Goal: Transaction & Acquisition: Purchase product/service

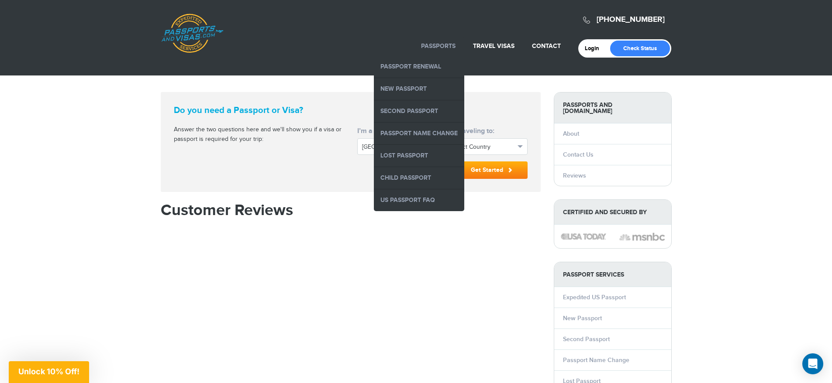
click at [444, 46] on link "Passports" at bounding box center [438, 45] width 34 height 7
click at [426, 66] on link "Passport Renewal" at bounding box center [419, 67] width 90 height 22
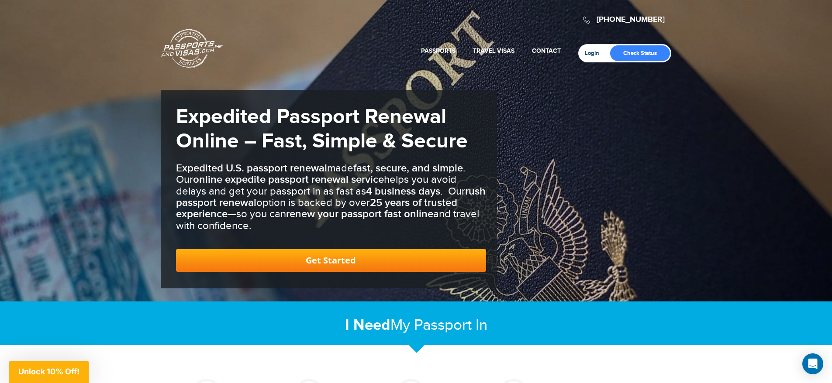
click at [596, 50] on link "Login" at bounding box center [595, 53] width 21 height 7
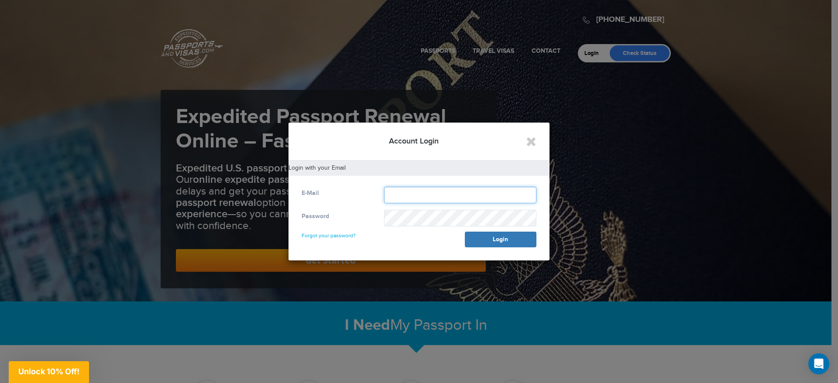
click at [391, 194] on input "text" at bounding box center [460, 195] width 152 height 17
click at [533, 147] on icon "Close" at bounding box center [531, 141] width 10 height 13
